Goal: Navigation & Orientation: Go to known website

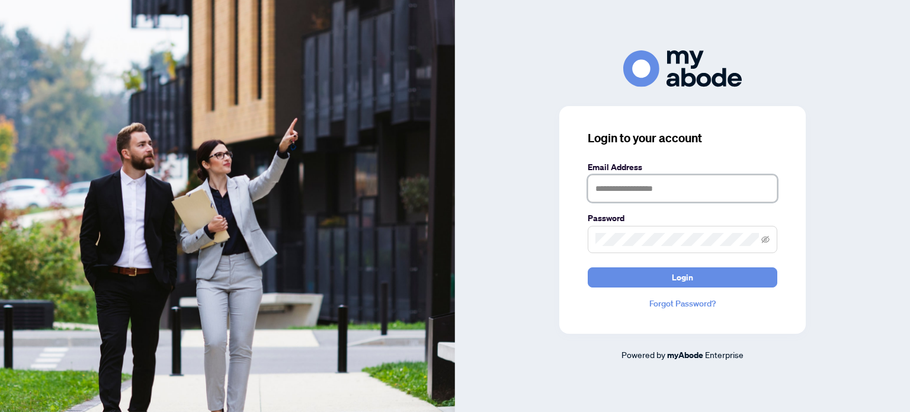
type input "**********"
click at [646, 288] on div "**********" at bounding box center [682, 220] width 246 height 228
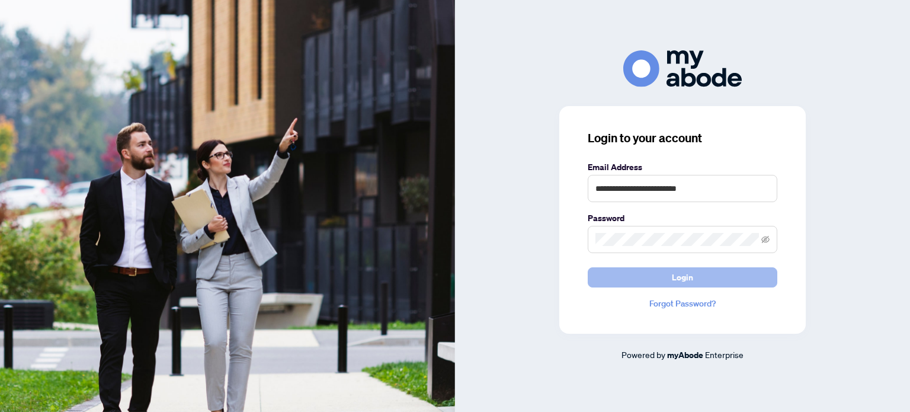
click at [642, 277] on button "Login" at bounding box center [683, 277] width 190 height 20
